Goal: Information Seeking & Learning: Learn about a topic

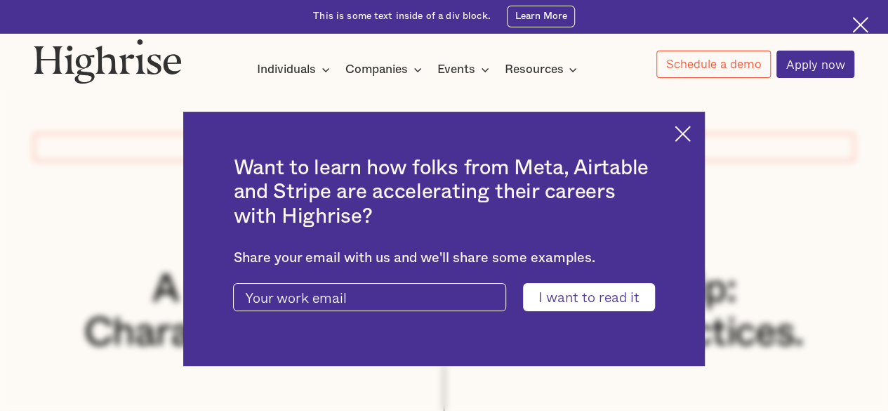
click at [691, 137] on img at bounding box center [683, 134] width 16 height 16
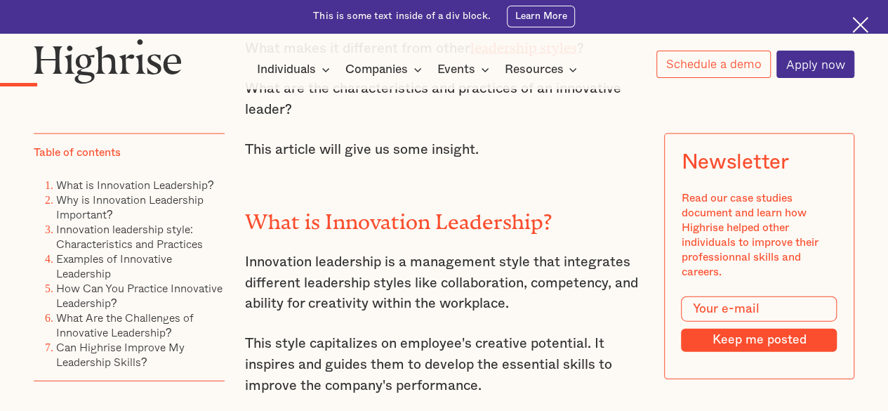
scroll to position [1474, 0]
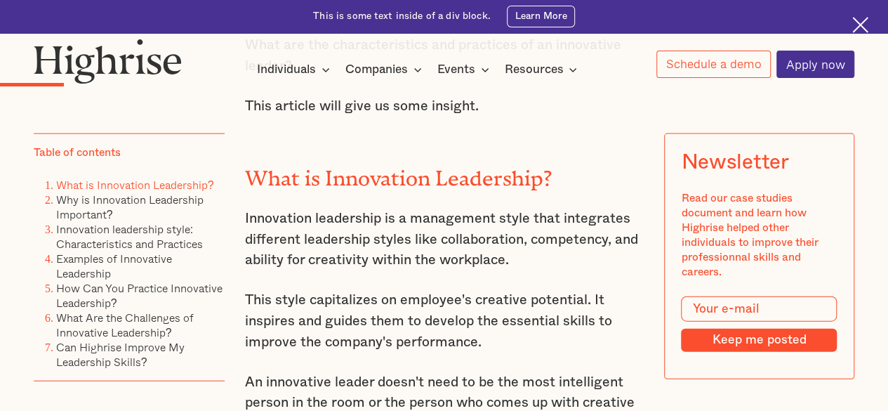
click at [446, 237] on p "Innovation leadership is a management style that integrates different leadershi…" at bounding box center [444, 240] width 399 height 62
click at [445, 237] on p "Innovation leadership is a management style that integrates different leadershi…" at bounding box center [444, 240] width 399 height 62
click at [444, 237] on p "Innovation leadership is a management style that integrates different leadershi…" at bounding box center [444, 240] width 399 height 62
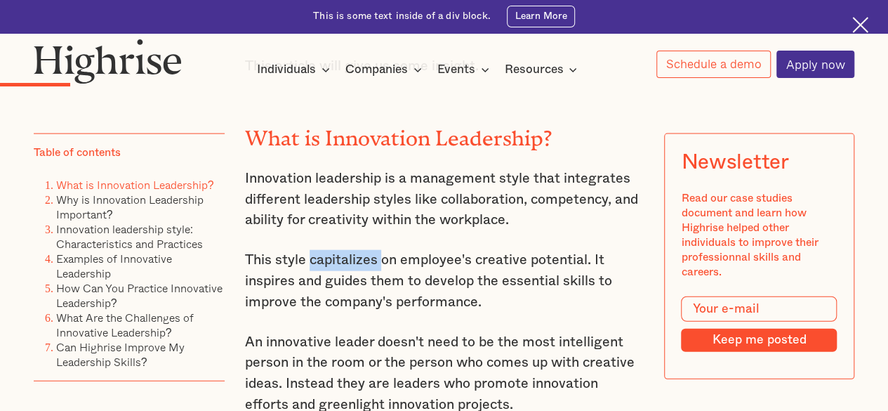
scroll to position [1545, 0]
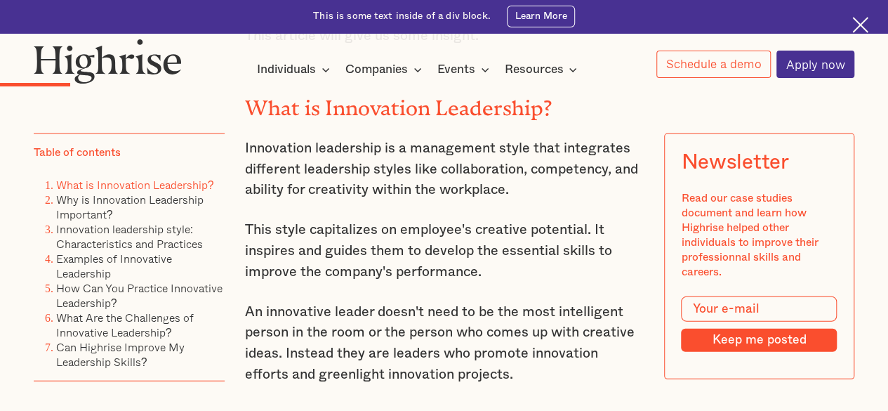
click at [494, 243] on p "This style capitalizes on employee's creative potential. It inspires and guides…" at bounding box center [444, 251] width 399 height 62
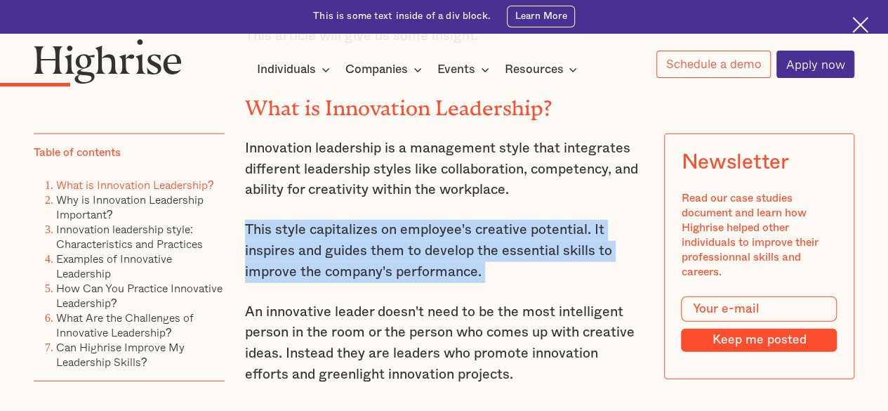
click at [494, 243] on p "This style capitalizes on employee's creative potential. It inspires and guides…" at bounding box center [444, 251] width 399 height 62
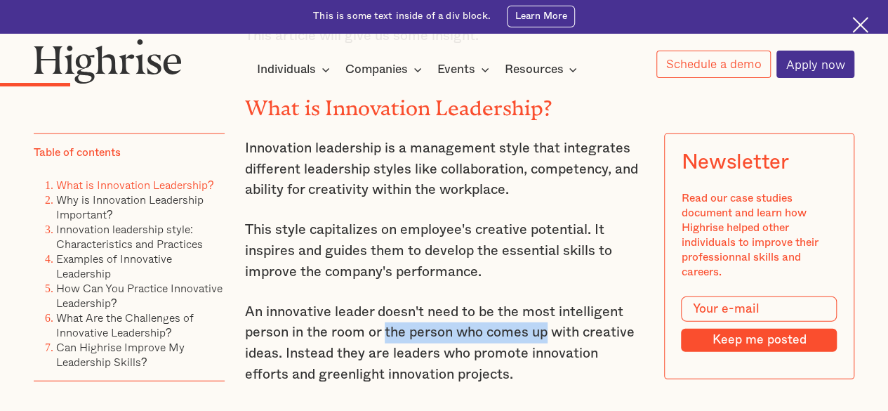
drag, startPoint x: 417, startPoint y: 342, endPoint x: 538, endPoint y: 349, distance: 121.0
click at [548, 348] on p "An innovative leader doesn't need to be the most intelligent person in the room…" at bounding box center [444, 343] width 399 height 83
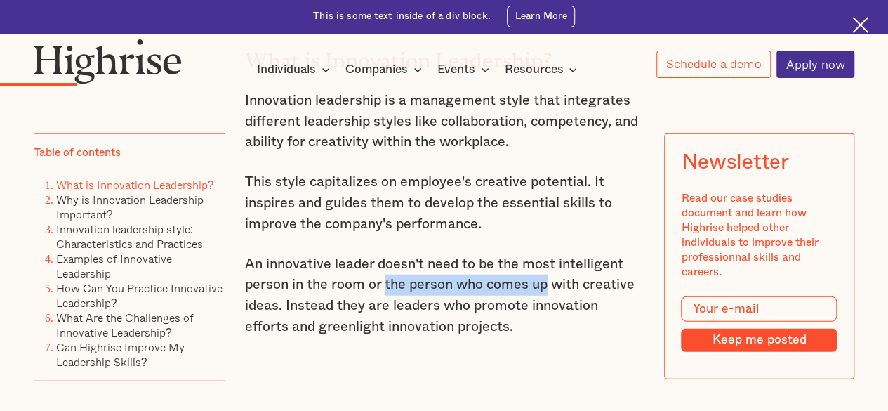
scroll to position [1615, 0]
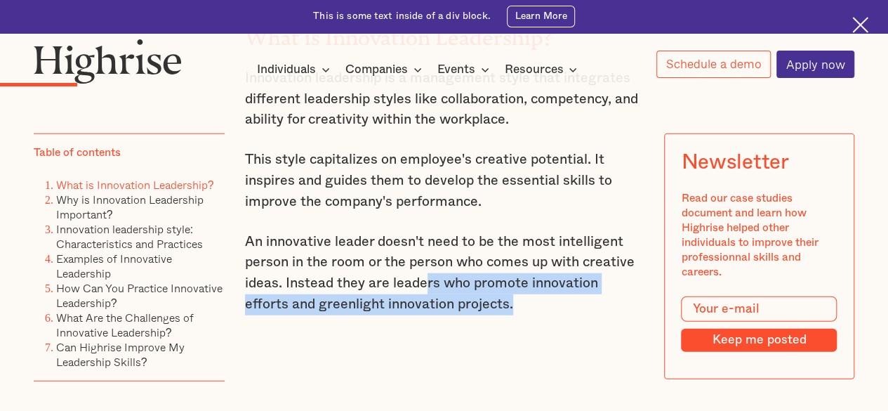
drag, startPoint x: 427, startPoint y: 279, endPoint x: 529, endPoint y: 310, distance: 106.4
click at [529, 310] on p "An innovative leader doesn't need to be the most intelligent person in the room…" at bounding box center [444, 273] width 399 height 83
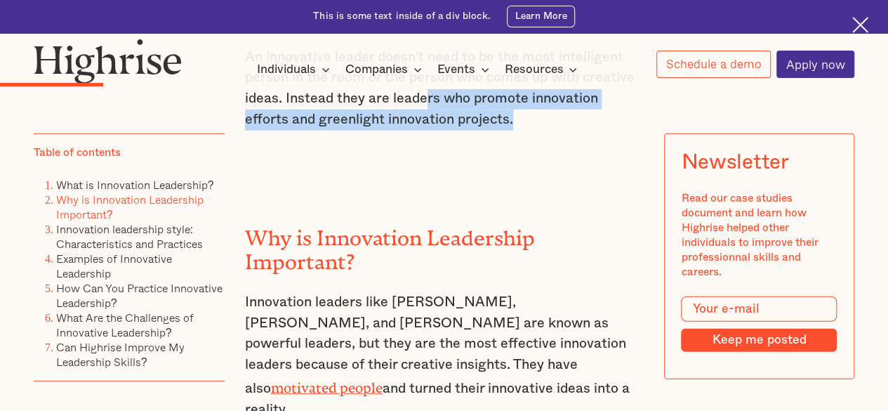
scroll to position [1896, 0]
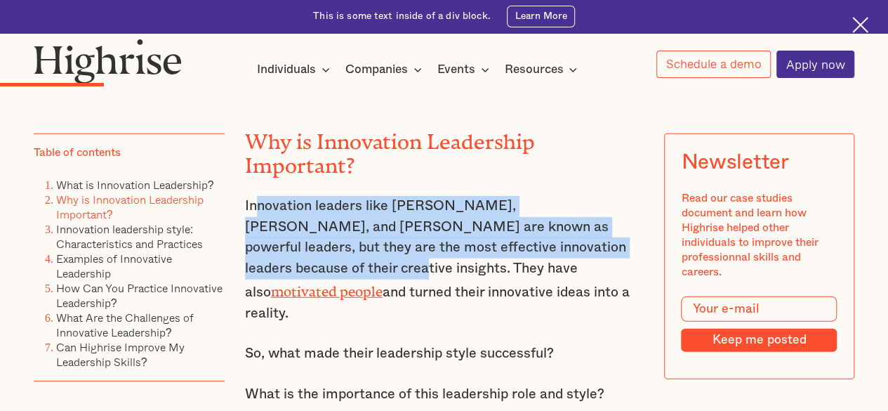
drag, startPoint x: 327, startPoint y: 187, endPoint x: 561, endPoint y: 224, distance: 236.7
click at [581, 224] on p "Innovation leaders like [PERSON_NAME], [PERSON_NAME], and [PERSON_NAME] are kno…" at bounding box center [444, 260] width 399 height 128
click at [555, 217] on p "Innovation leaders like [PERSON_NAME], [PERSON_NAME], and [PERSON_NAME] are kno…" at bounding box center [444, 260] width 399 height 128
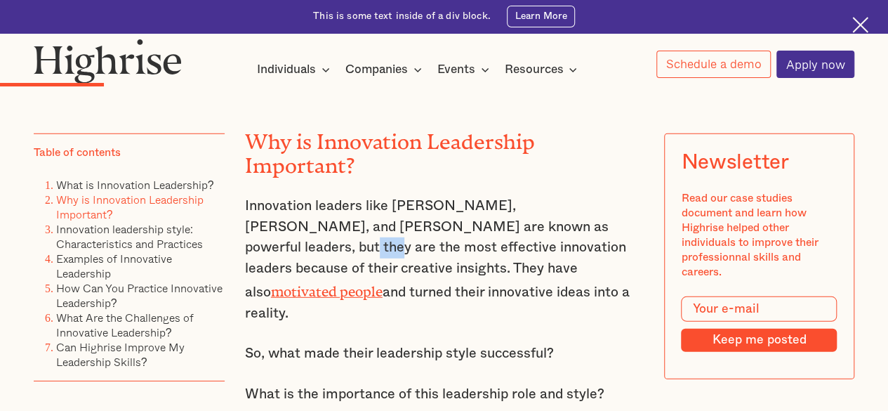
click at [555, 217] on p "Innovation leaders like [PERSON_NAME], [PERSON_NAME], and [PERSON_NAME] are kno…" at bounding box center [444, 260] width 399 height 128
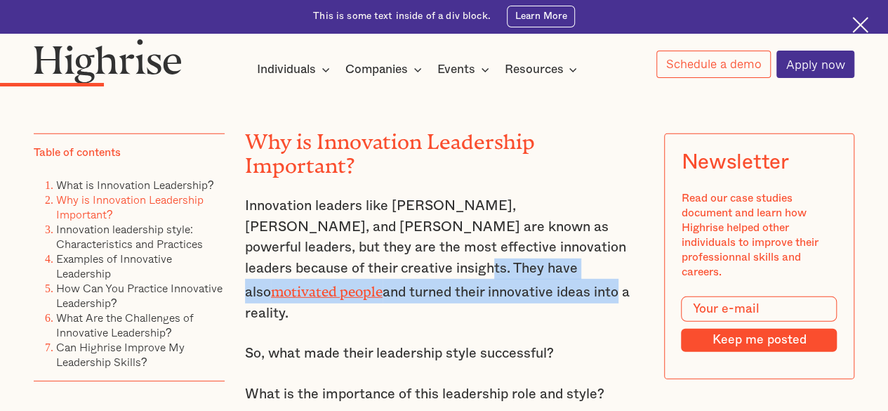
drag, startPoint x: 288, startPoint y: 274, endPoint x: 295, endPoint y: 282, distance: 10.4
click at [295, 282] on p "Innovation leaders like [PERSON_NAME], [PERSON_NAME], and [PERSON_NAME] are kno…" at bounding box center [444, 260] width 399 height 128
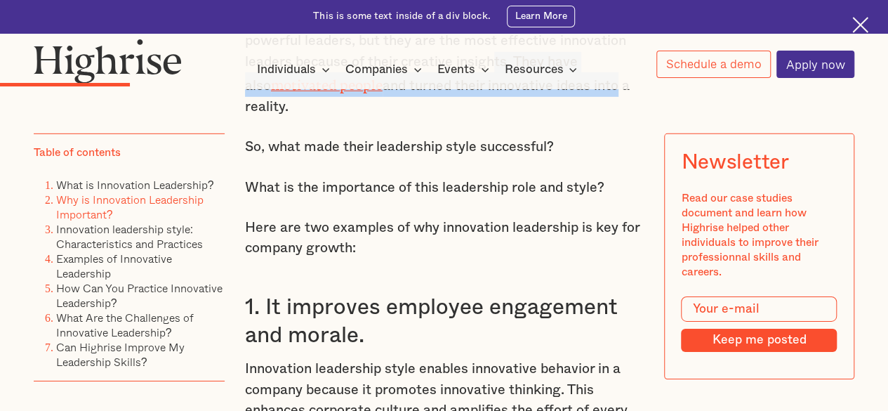
scroll to position [2176, 0]
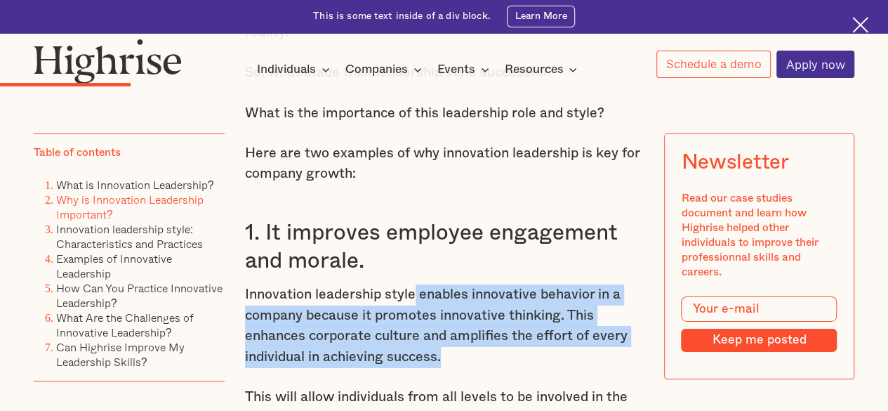
drag, startPoint x: 430, startPoint y: 283, endPoint x: 479, endPoint y: 325, distance: 64.7
click at [479, 325] on p "Innovation leadership style enables innovative behavior in a company because it…" at bounding box center [444, 325] width 399 height 83
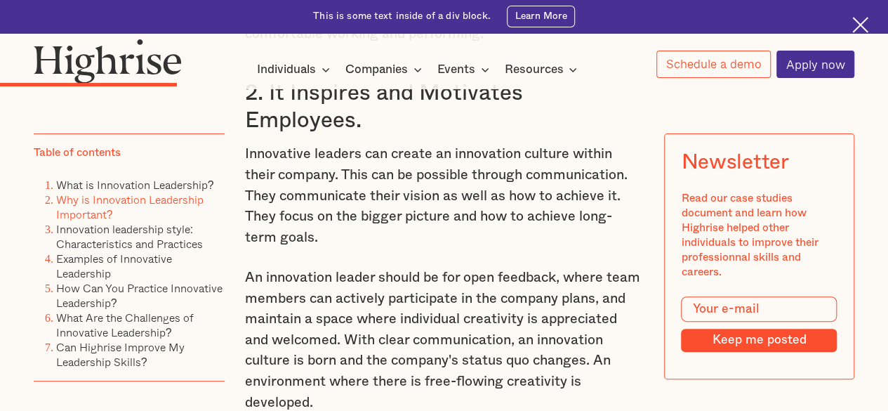
scroll to position [2878, 0]
